Goal: Check status: Check status

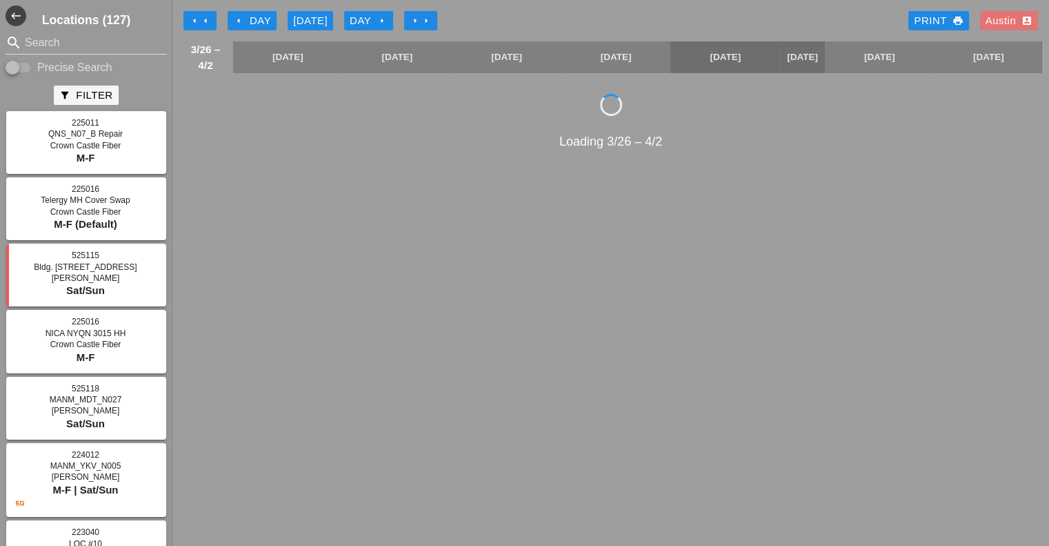
click at [317, 21] on div "[DATE]" at bounding box center [310, 21] width 34 height 16
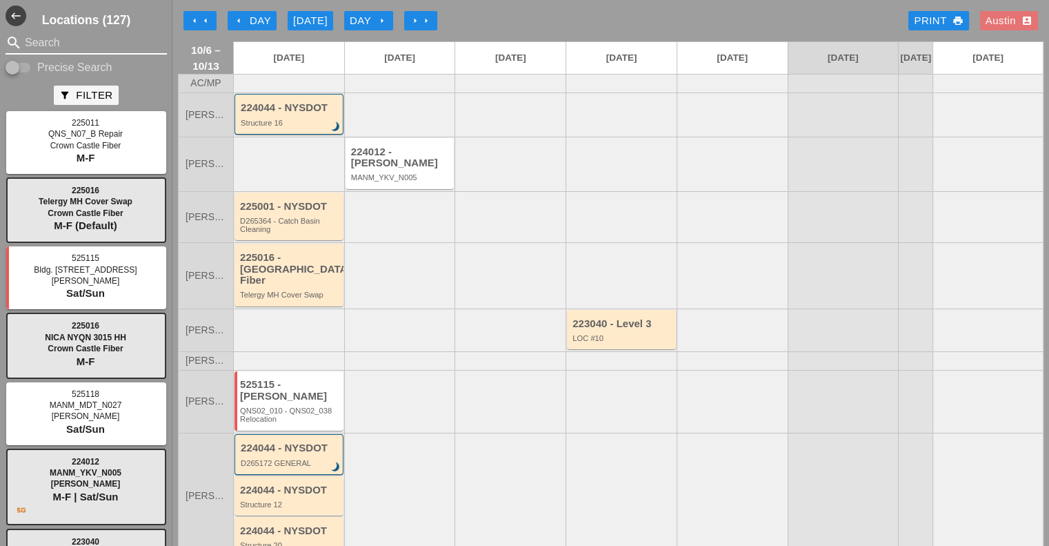
click at [66, 42] on input "Search" at bounding box center [86, 43] width 123 height 22
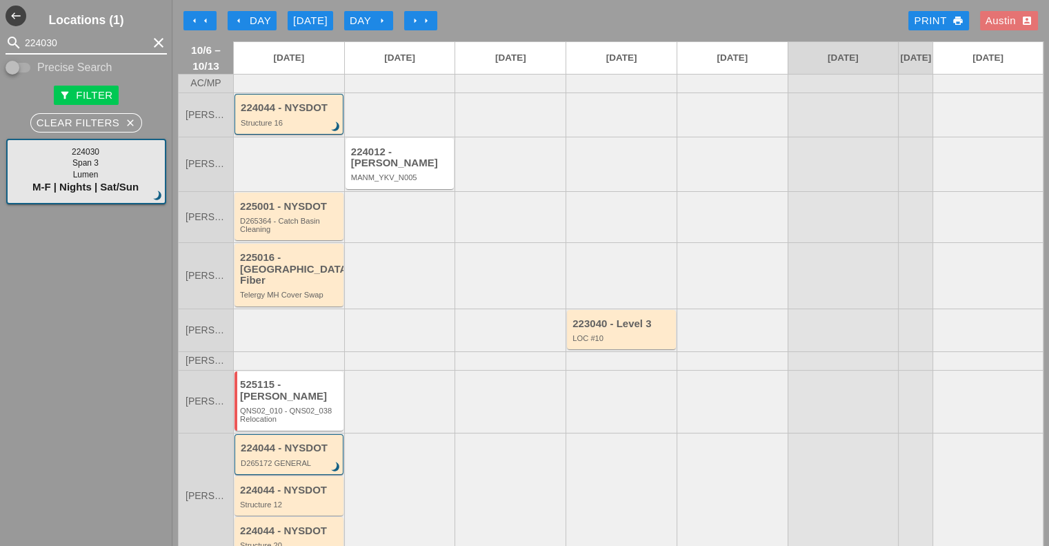
type input "224030"
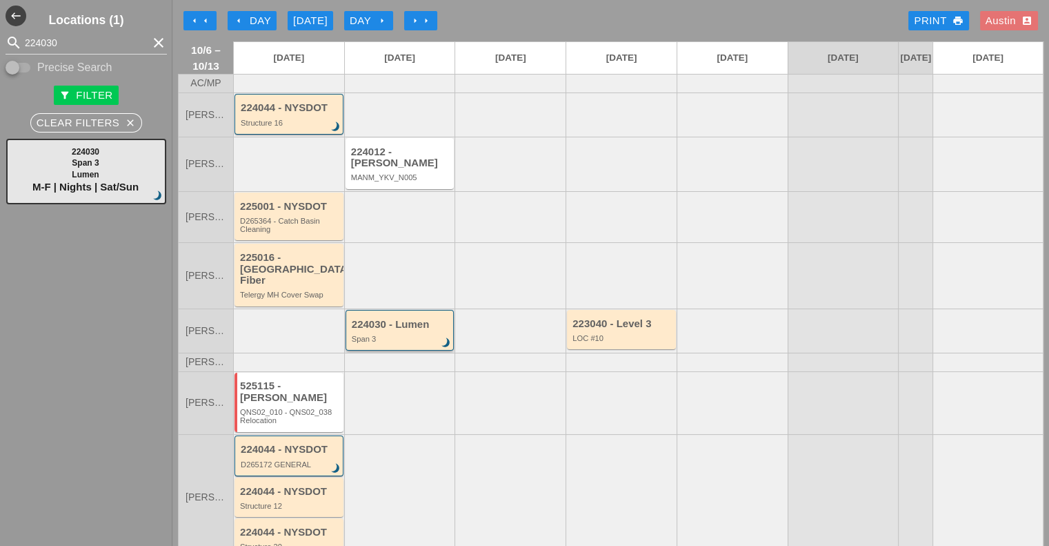
click at [419, 335] on div "Span 3" at bounding box center [401, 339] width 99 height 8
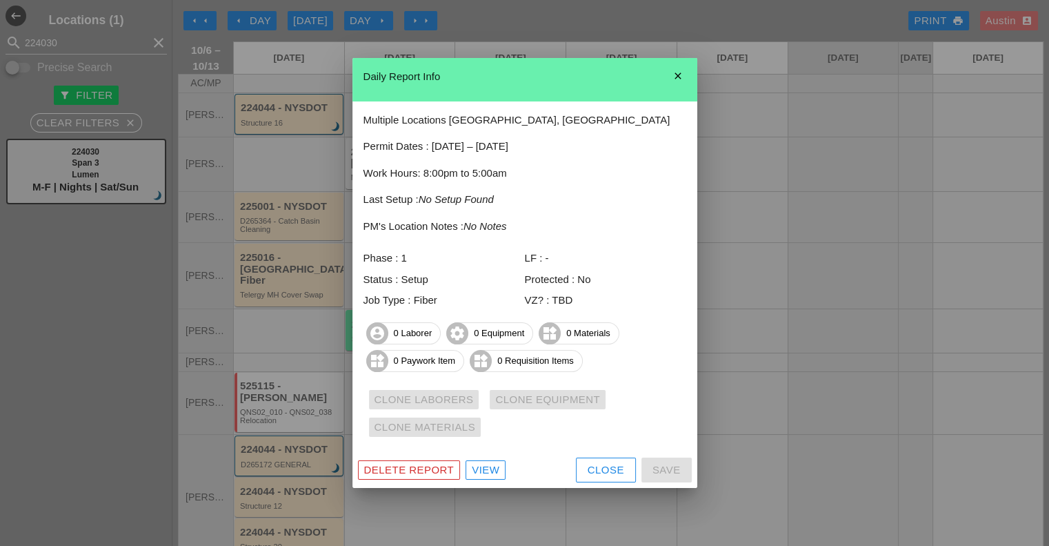
click at [673, 75] on icon "close" at bounding box center [678, 76] width 28 height 28
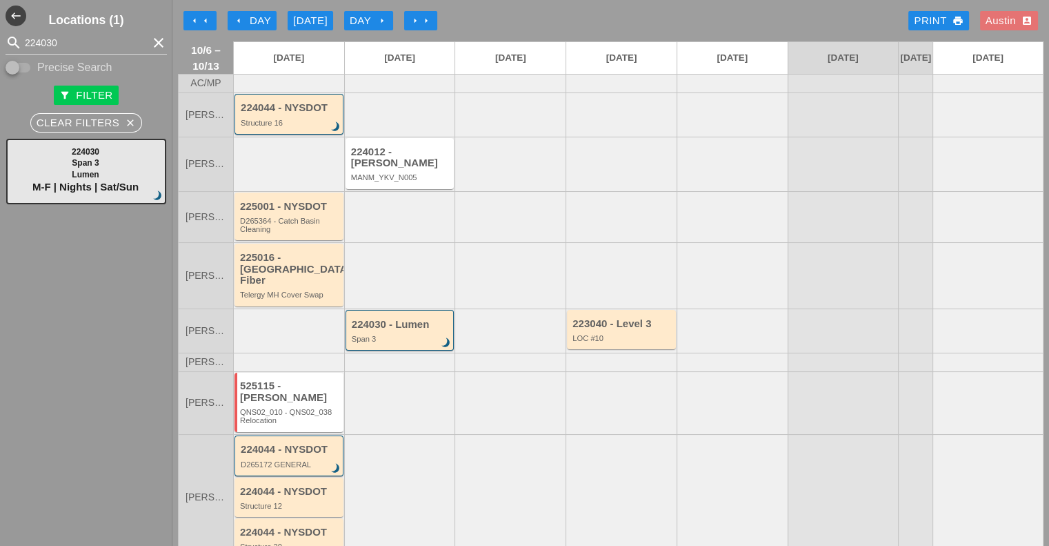
click at [540, 19] on div "arrow_left arrow_left arrow_left Day [DATE] Day arrow_right arrow_right arrow_r…" at bounding box center [611, 21] width 866 height 28
click at [406, 335] on div "Span 3" at bounding box center [401, 339] width 99 height 8
